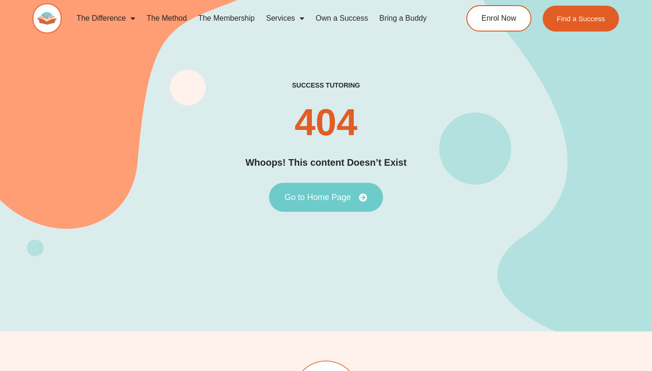
click at [288, 189] on link "Go to Home Page" at bounding box center [326, 197] width 114 height 29
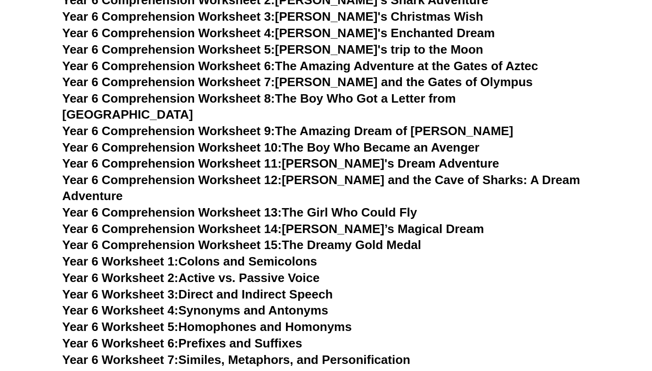
scroll to position [4775, 0]
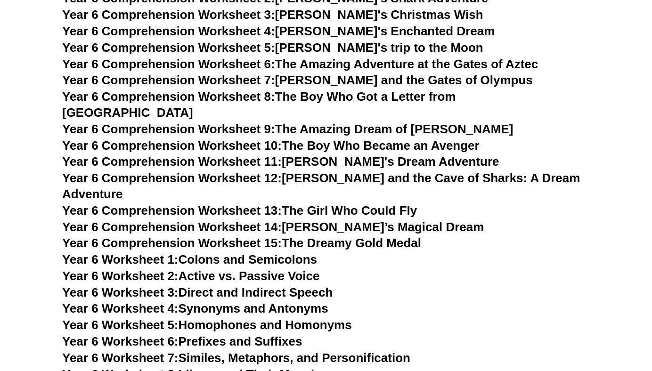
click at [251, 220] on span "Year 6 Comprehension Worksheet 14:" at bounding box center [171, 227] width 219 height 14
click at [231, 171] on span "Year 6 Comprehension Worksheet 12:" at bounding box center [171, 178] width 219 height 14
click at [340, 154] on link "Year 6 Comprehension Worksheet 11: [PERSON_NAME]'s Dream Adventure" at bounding box center [280, 161] width 437 height 14
click at [349, 236] on link "Year 6 Comprehension Worksheet 15: The Dreamy Gold Medal" at bounding box center [241, 243] width 359 height 14
